Goal: Use online tool/utility: Utilize a website feature to perform a specific function

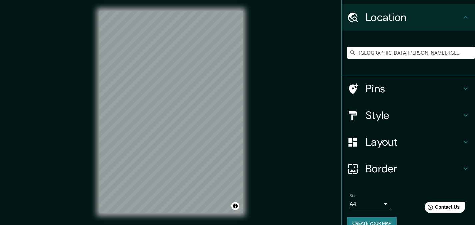
scroll to position [30, 0]
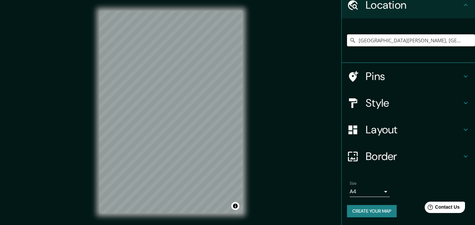
click at [423, 35] on input "[GEOGRAPHIC_DATA][PERSON_NAME], [GEOGRAPHIC_DATA] - [GEOGRAPHIC_DATA], 1709, [G…" at bounding box center [411, 40] width 128 height 12
click at [463, 44] on input "[GEOGRAPHIC_DATA][PERSON_NAME], [GEOGRAPHIC_DATA] - [GEOGRAPHIC_DATA], 1709, [G…" at bounding box center [411, 40] width 128 height 12
click at [353, 42] on input "[GEOGRAPHIC_DATA][PERSON_NAME], [GEOGRAPHIC_DATA] - [GEOGRAPHIC_DATA], 1709, [G…" at bounding box center [411, 40] width 128 height 12
click at [350, 40] on icon at bounding box center [353, 40] width 7 height 7
click at [367, 40] on input "[GEOGRAPHIC_DATA][PERSON_NAME], [GEOGRAPHIC_DATA] - [GEOGRAPHIC_DATA], 1709, [G…" at bounding box center [411, 40] width 128 height 12
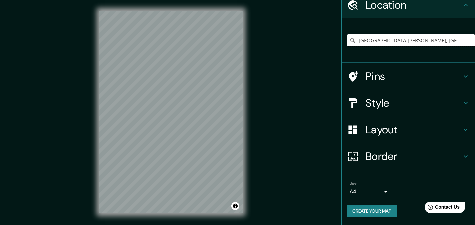
click at [367, 40] on input "[GEOGRAPHIC_DATA][PERSON_NAME], [GEOGRAPHIC_DATA] - [GEOGRAPHIC_DATA], 1709, [G…" at bounding box center [411, 40] width 128 height 12
drag, startPoint x: 358, startPoint y: 40, endPoint x: 463, endPoint y: 41, distance: 105.7
click at [463, 41] on input "[GEOGRAPHIC_DATA][PERSON_NAME], [GEOGRAPHIC_DATA] - [GEOGRAPHIC_DATA], 1709, [G…" at bounding box center [411, 40] width 128 height 12
type input "S"
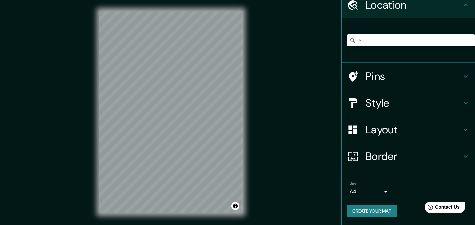
scroll to position [0, 0]
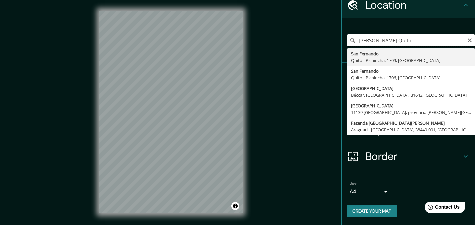
type input "[GEOGRAPHIC_DATA][PERSON_NAME], [GEOGRAPHIC_DATA] - [GEOGRAPHIC_DATA], 1709, [G…"
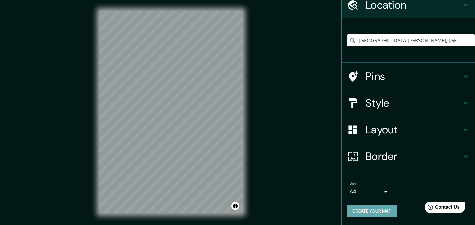
click at [347, 209] on button "Create your map" at bounding box center [372, 211] width 50 height 12
